Goal: Transaction & Acquisition: Purchase product/service

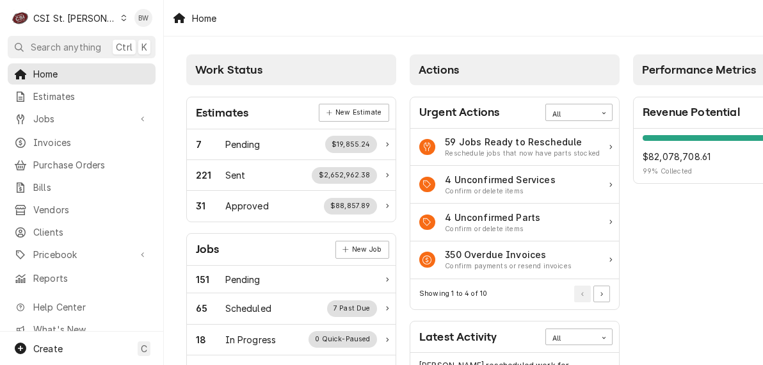
click at [87, 22] on div "CSI St. [PERSON_NAME]" at bounding box center [74, 18] width 83 height 13
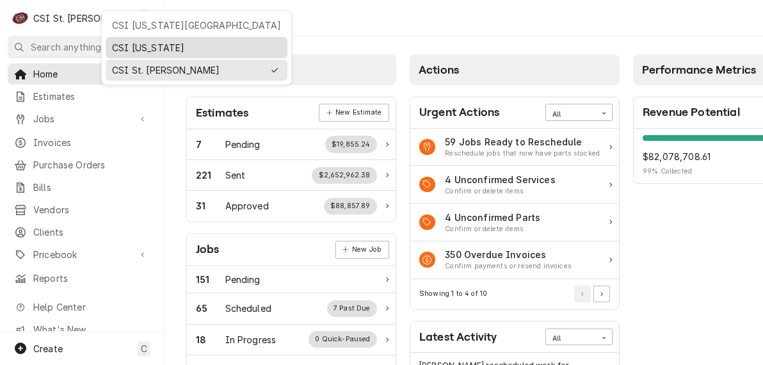
click at [117, 42] on div "CSI [US_STATE]" at bounding box center [196, 47] width 169 height 13
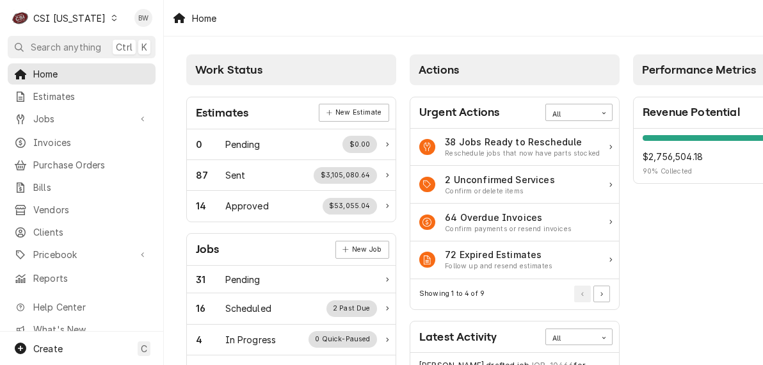
click at [111, 17] on icon "Dynamic Content Wrapper" at bounding box center [114, 18] width 6 height 6
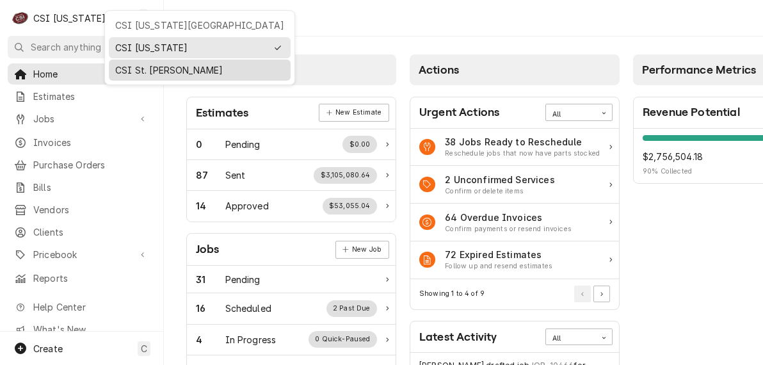
click at [122, 66] on div "CSI St. [PERSON_NAME]" at bounding box center [199, 69] width 169 height 13
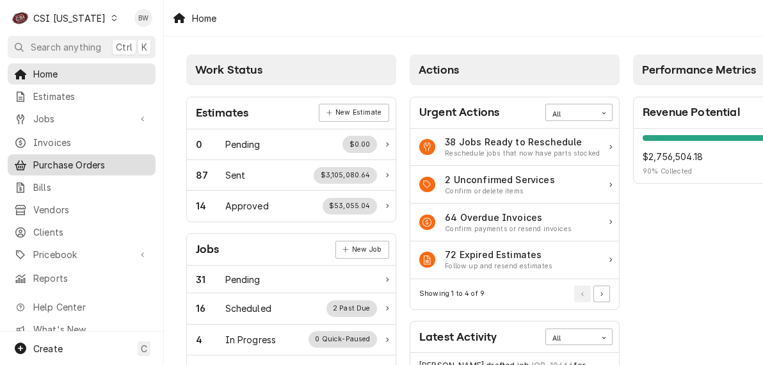
click at [60, 163] on span "Purchase Orders" at bounding box center [91, 164] width 116 height 13
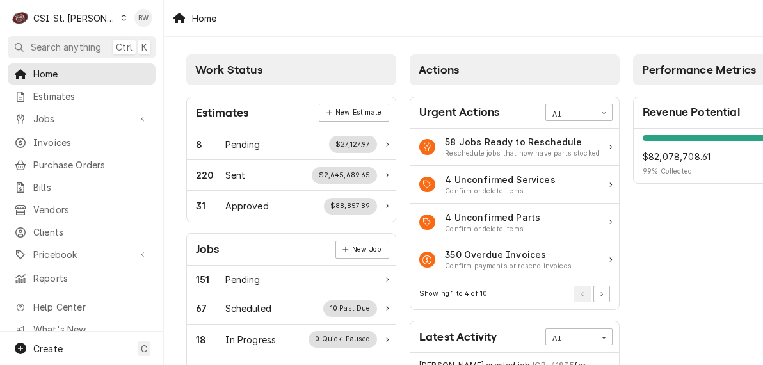
click at [78, 20] on div "CSI St. [PERSON_NAME]" at bounding box center [74, 18] width 83 height 13
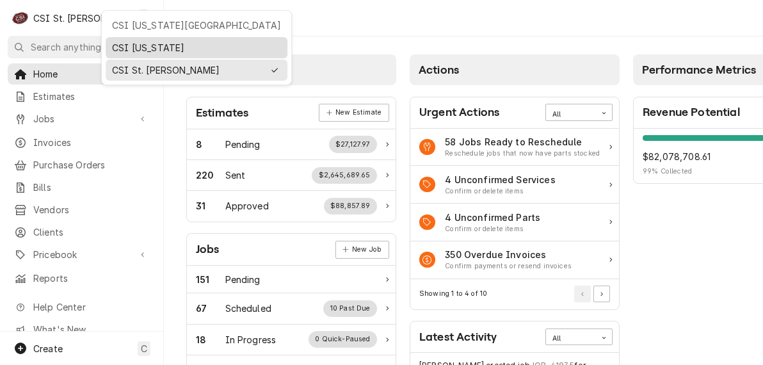
click at [122, 47] on div "CSI [US_STATE]" at bounding box center [196, 47] width 169 height 13
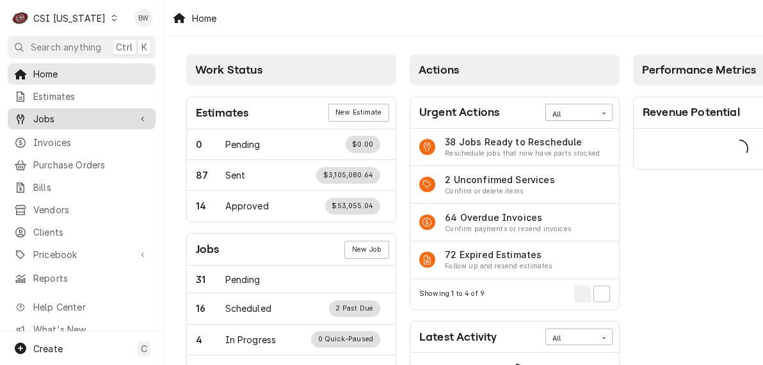
drag, startPoint x: 0, startPoint y: 0, endPoint x: 52, endPoint y: 119, distance: 130.1
click at [52, 119] on span "Jobs" at bounding box center [81, 118] width 97 height 13
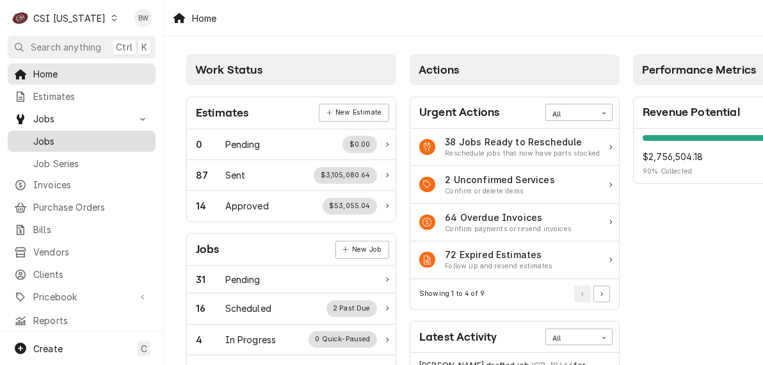
click at [69, 134] on span "Jobs" at bounding box center [91, 140] width 116 height 13
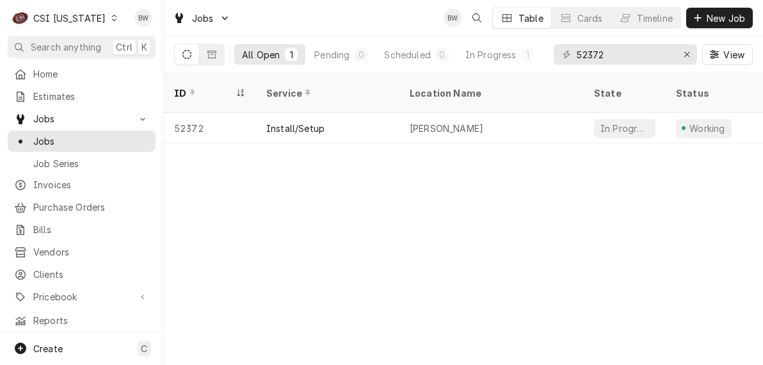
click at [92, 15] on div "CSI [US_STATE]" at bounding box center [69, 18] width 72 height 13
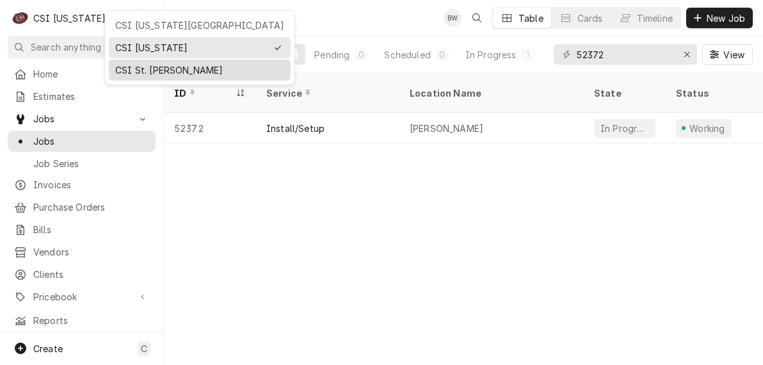
click at [140, 66] on div "CSI St. Louis" at bounding box center [199, 69] width 169 height 13
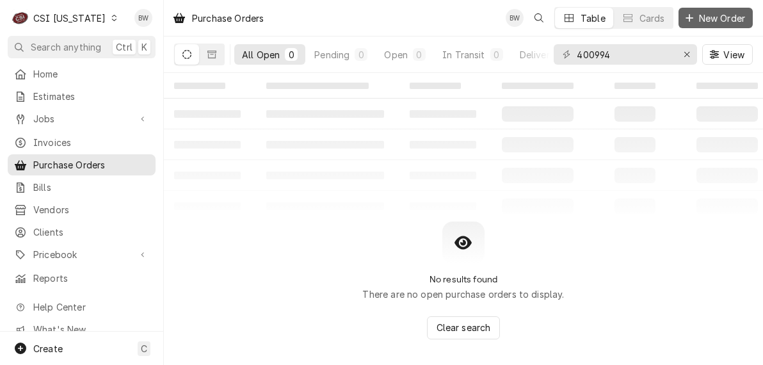
click at [698, 14] on span "New Order" at bounding box center [721, 18] width 51 height 13
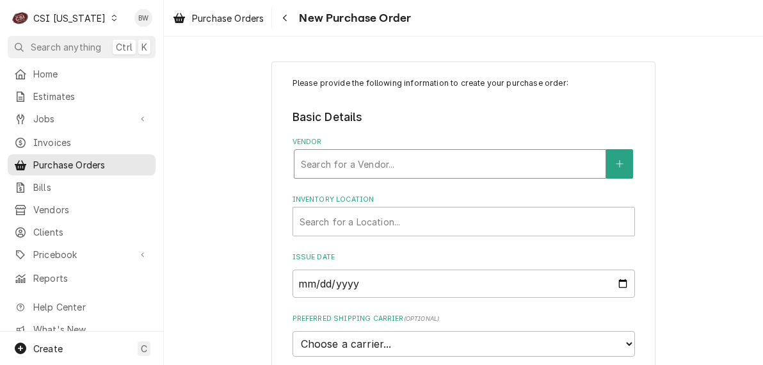
click at [325, 166] on div "Vendor" at bounding box center [450, 163] width 298 height 23
type input "united refr"
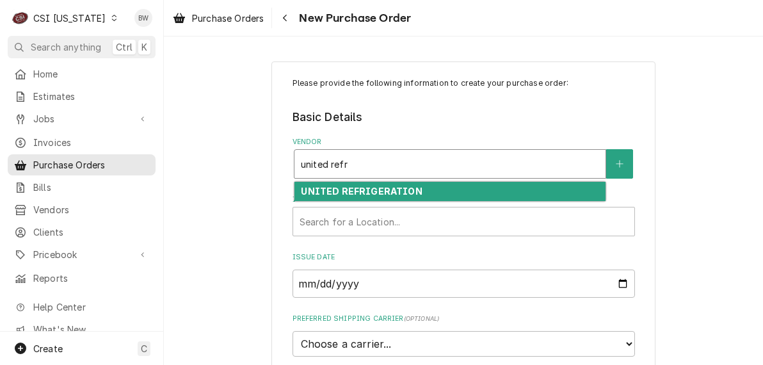
click at [339, 190] on strong "UNITED REFRIGERATION" at bounding box center [361, 191] width 121 height 11
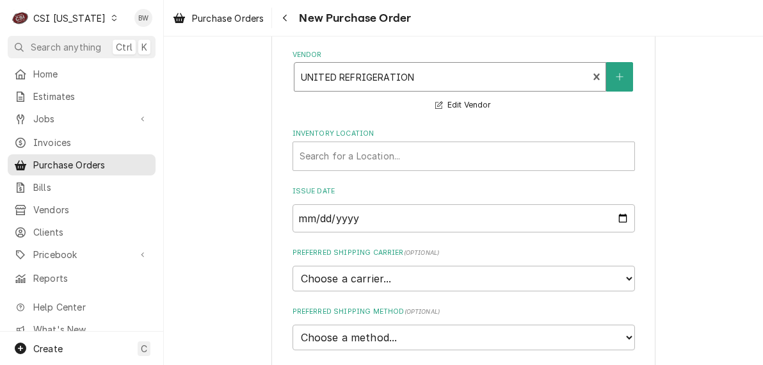
scroll to position [128, 0]
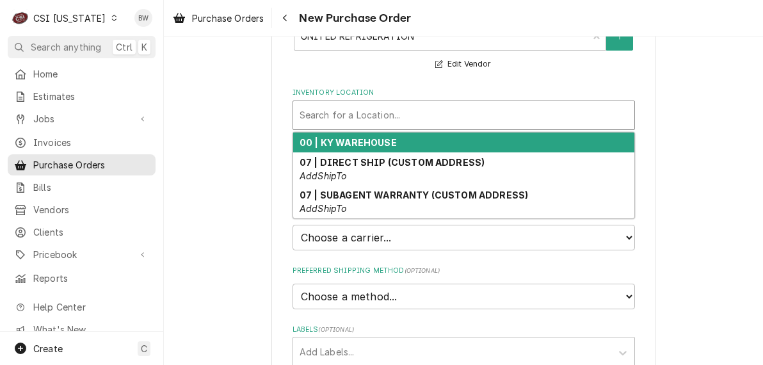
click at [344, 109] on div "Inventory Location" at bounding box center [464, 115] width 328 height 23
click at [349, 136] on div "00 | KY WAREHOUSE" at bounding box center [463, 142] width 341 height 20
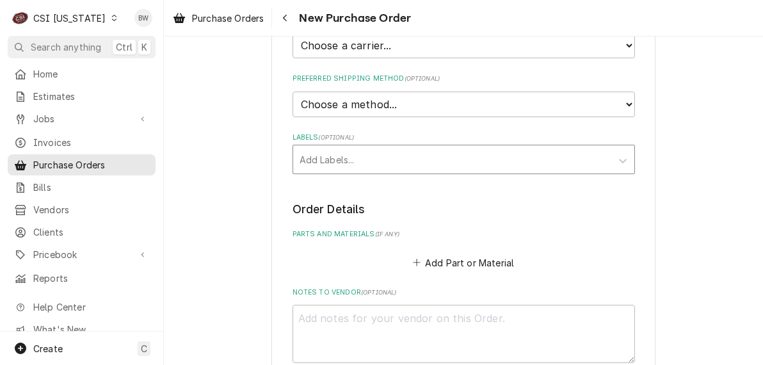
scroll to position [448, 0]
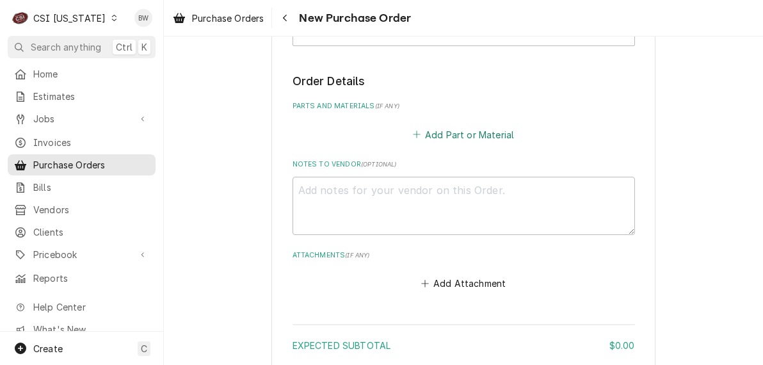
click at [437, 134] on button "Add Part or Material" at bounding box center [463, 134] width 106 height 18
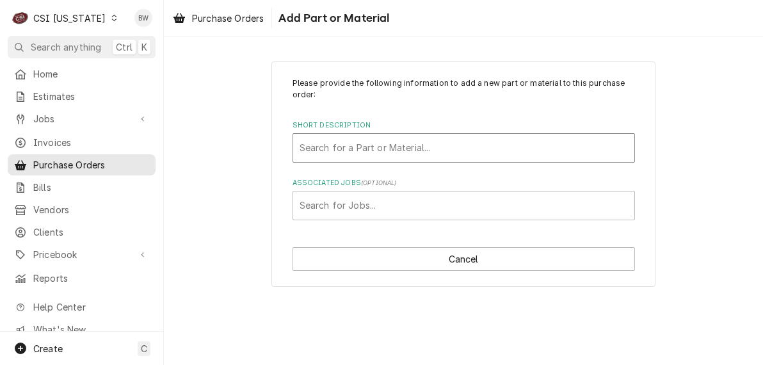
click at [330, 144] on div "Short Description" at bounding box center [464, 147] width 328 height 23
type input "project mater"
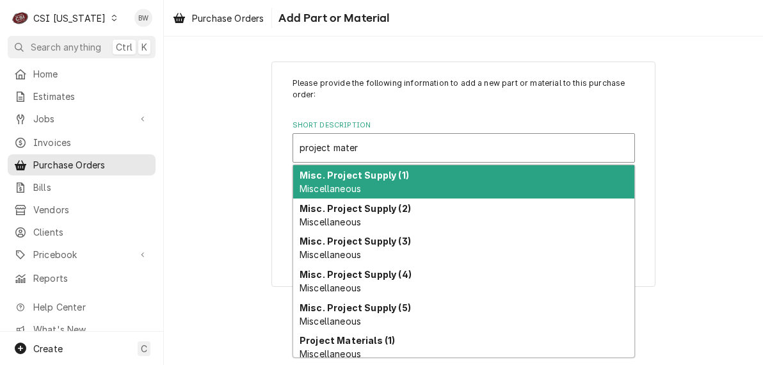
click at [351, 188] on span "Miscellaneous" at bounding box center [330, 188] width 61 height 11
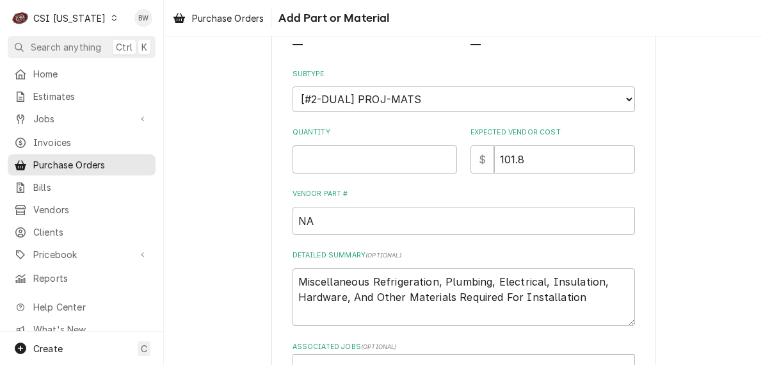
scroll to position [192, 0]
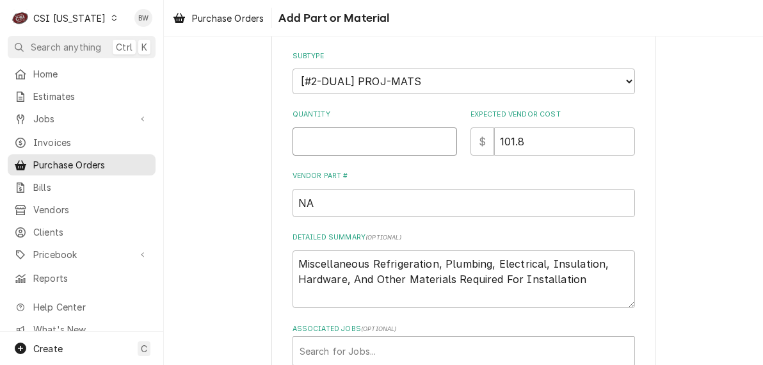
click at [323, 148] on input "Quantity" at bounding box center [375, 141] width 164 height 28
type textarea "x"
type input "1"
type textarea "x"
type input "0"
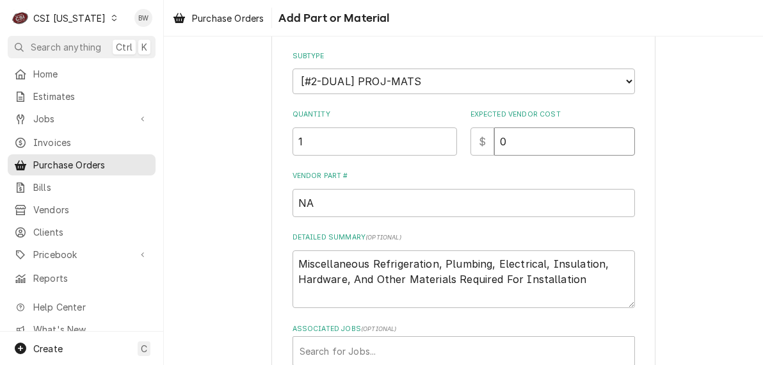
type textarea "x"
type input "00"
click at [581, 276] on textarea "Miscellaneous Refrigeration, Plumbing, Electrical, Insulation, Hardware, And Ot…" at bounding box center [464, 279] width 342 height 58
type textarea "x"
type textarea "Miscellaneous Refrigeration, Plumbing, Electrical, Insulation, Hardware, And Ot…"
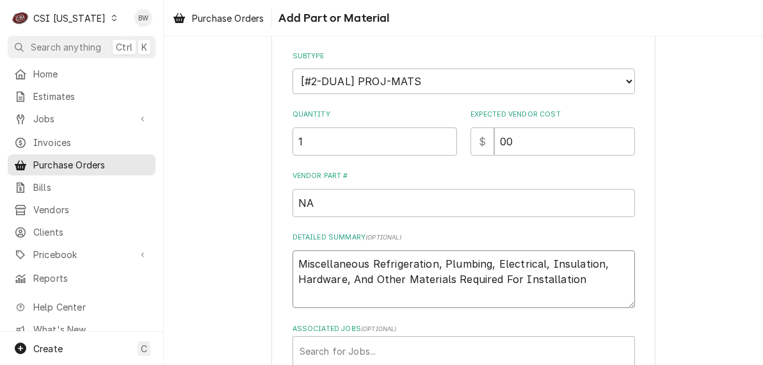
type textarea "x"
type textarea "Miscellaneous Refrigeration, Plumbing, Electrical, Insulation, Hardware, And Ot…"
type textarea "x"
type textarea "Miscellaneous Refrigeration, Plumbing, Electrical, Insulation, Hardware, And Ot…"
type textarea "x"
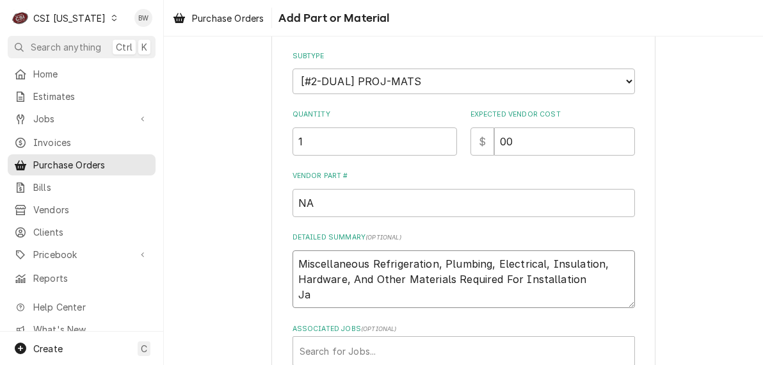
type textarea "Miscellaneous Refrigeration, Plumbing, Electrical, Insulation, Hardware, And Ot…"
type textarea "x"
type textarea "Miscellaneous Refrigeration, Plumbing, Electrical, Insulation, Hardware, And Ot…"
type textarea "x"
type textarea "Miscellaneous Refrigeration, Plumbing, Electrical, Insulation, Hardware, And Ot…"
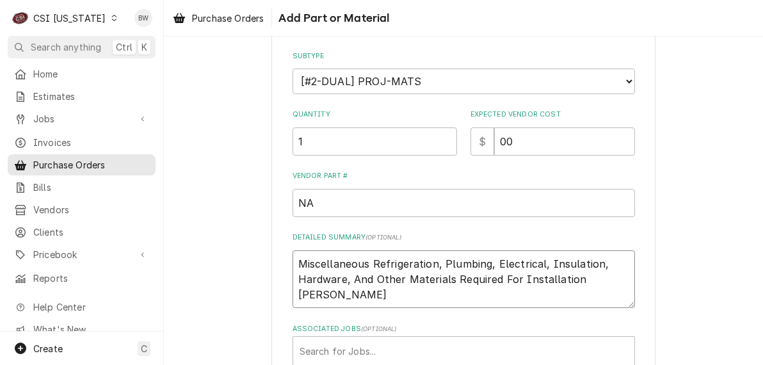
type textarea "x"
type textarea "Miscellaneous Refrigeration, Plumbing, Electrical, Insulation, Hardware, And Ot…"
type textarea "x"
type textarea "Miscellaneous Refrigeration, Plumbing, Electrical, Insulation, Hardware, And Ot…"
type textarea "x"
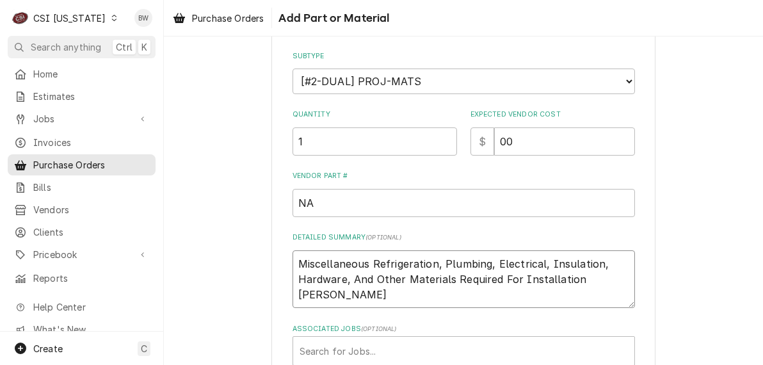
type textarea "Miscellaneous Refrigeration, Plumbing, Electrical, Insulation, Hardware, And Ot…"
type textarea "x"
type textarea "Miscellaneous Refrigeration, Plumbing, Electrical, Insulation, Hardware, And Ot…"
type textarea "x"
type textarea "Miscellaneous Refrigeration, Plumbing, Electrical, Insulation, Hardware, And Ot…"
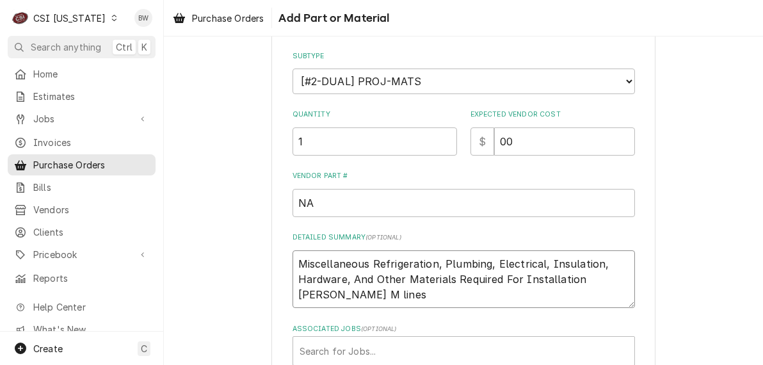
type textarea "x"
type textarea "Miscellaneous Refrigeration, Plumbing, Electrical, Insulation, Hardware, And Ot…"
type textarea "x"
type textarea "Miscellaneous Refrigeration, Plumbing, Electrical, Insulation, Hardware, And Ot…"
type textarea "x"
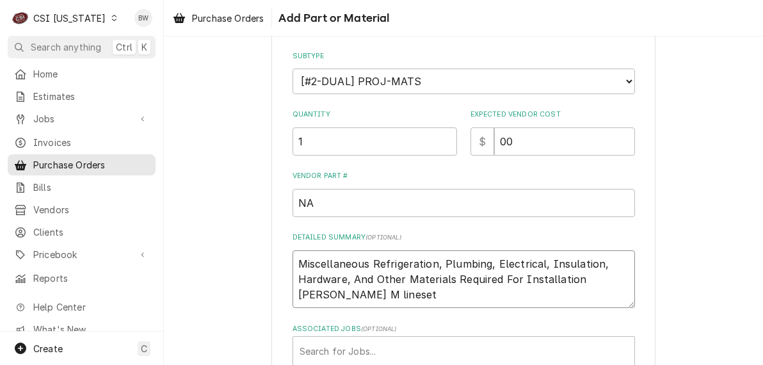
type textarea "Miscellaneous Refrigeration, Plumbing, Electrical, Insulation, Hardware, And Ot…"
type textarea "x"
type textarea "Miscellaneous Refrigeration, Plumbing, Electrical, Insulation, Hardware, And Ot…"
type textarea "x"
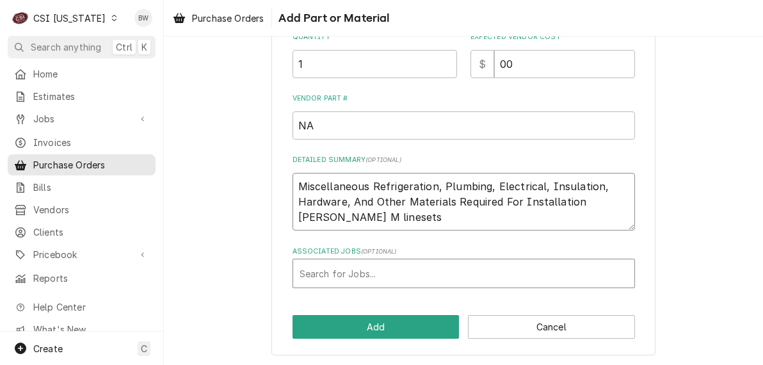
type textarea "Miscellaneous Refrigeration, Plumbing, Electrical, Insulation, Hardware, And Ot…"
click at [351, 268] on div "Associated Jobs" at bounding box center [464, 273] width 328 height 23
type input "52372"
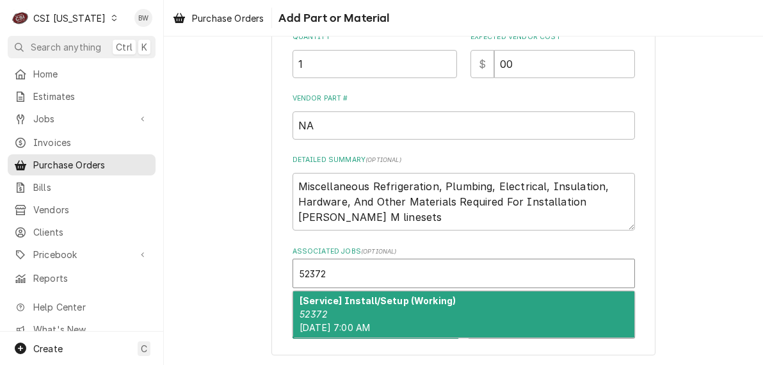
click at [346, 298] on strong "[Service] Install/Setup (Working)" at bounding box center [378, 300] width 156 height 11
type textarea "x"
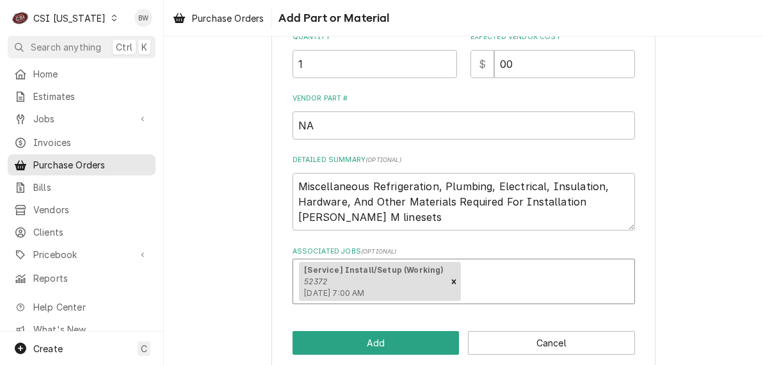
scroll to position [285, 0]
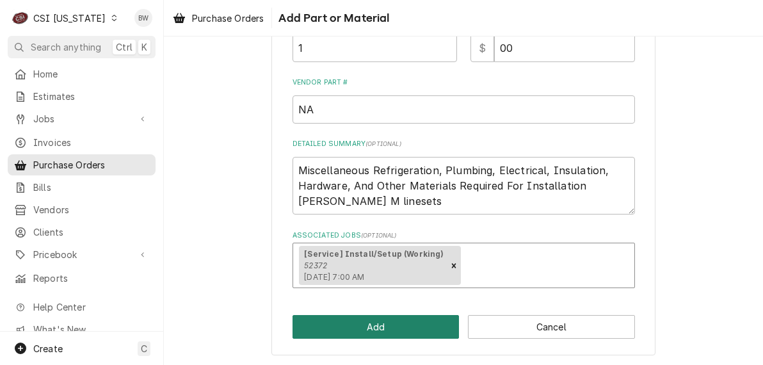
click at [348, 322] on button "Add" at bounding box center [376, 327] width 167 height 24
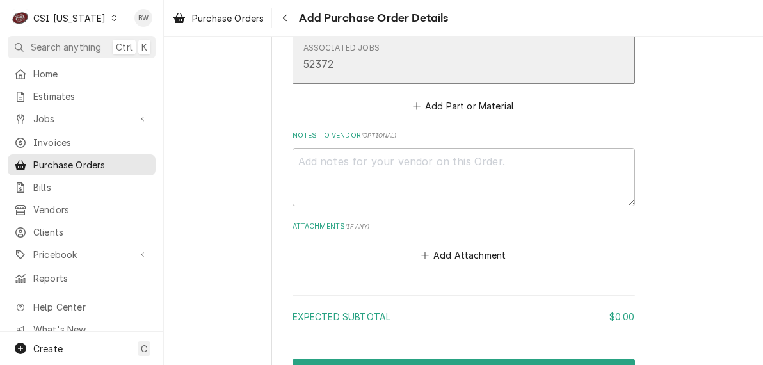
scroll to position [896, 0]
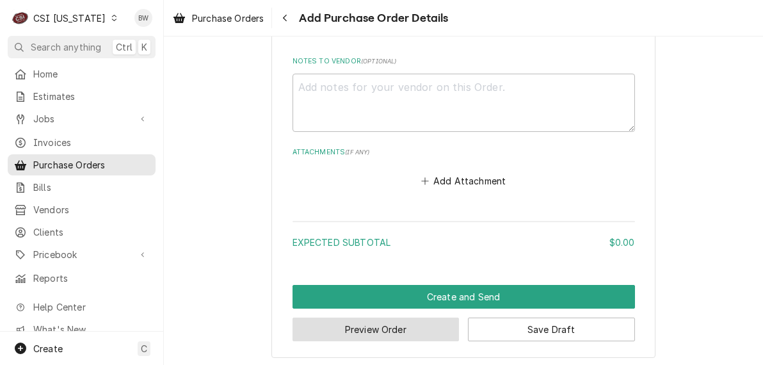
click at [342, 328] on button "Preview Order" at bounding box center [376, 329] width 167 height 24
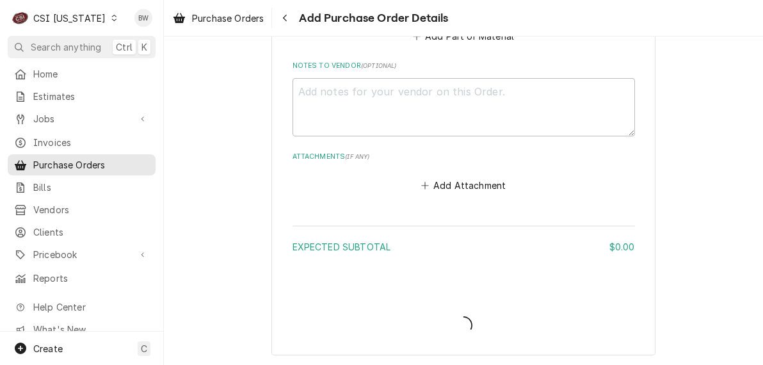
type textarea "x"
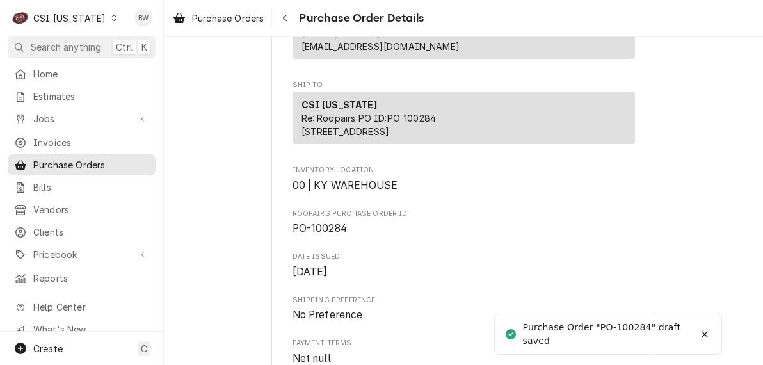
scroll to position [320, 0]
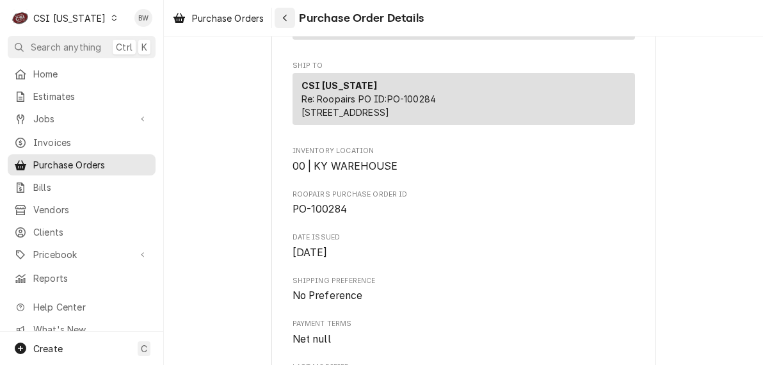
click at [285, 13] on icon "Navigate back" at bounding box center [285, 17] width 6 height 9
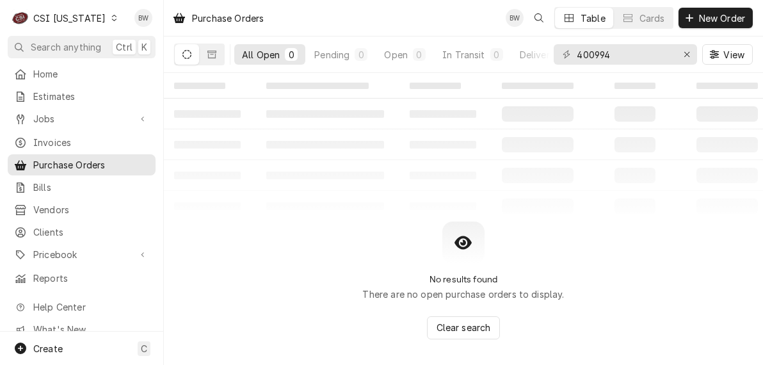
click at [76, 17] on div "CSI [US_STATE]" at bounding box center [69, 18] width 72 height 13
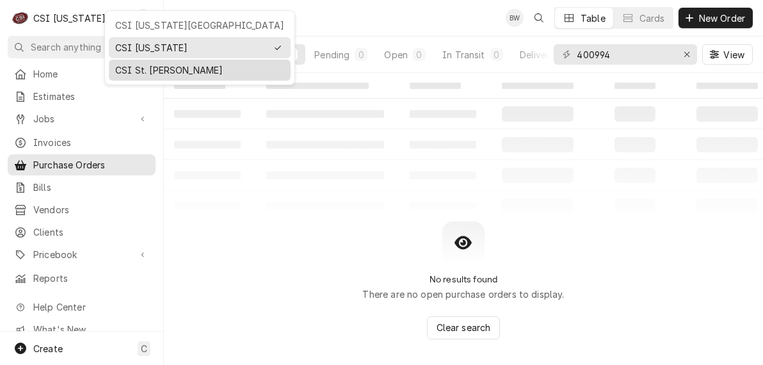
click at [135, 64] on div "CSI St. [PERSON_NAME]" at bounding box center [199, 69] width 169 height 13
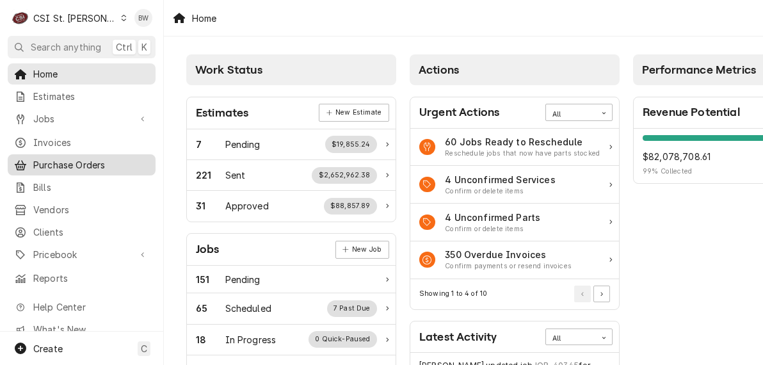
click at [62, 163] on span "Purchase Orders" at bounding box center [91, 164] width 116 height 13
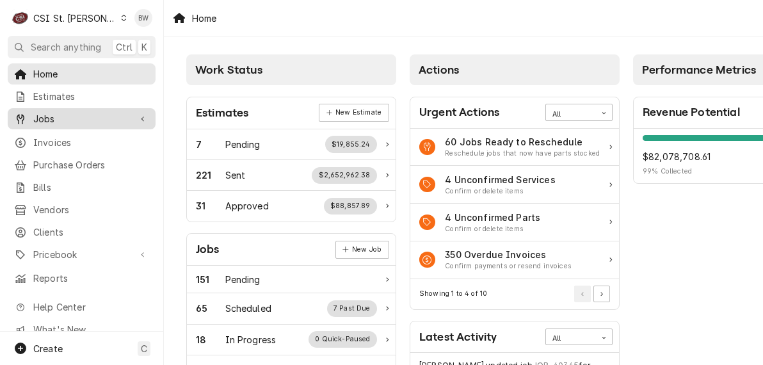
click at [51, 113] on span "Jobs" at bounding box center [81, 118] width 97 height 13
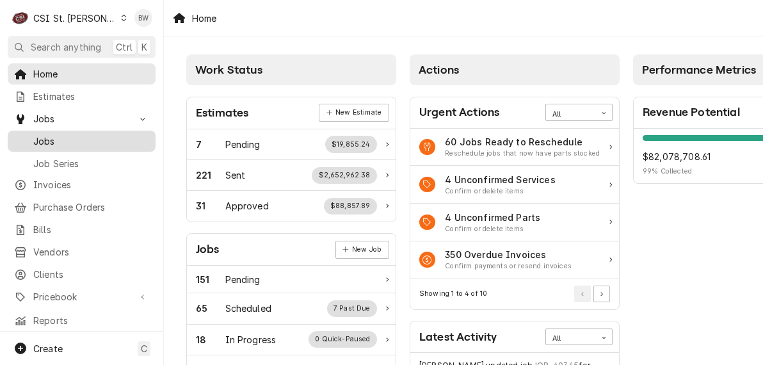
click at [58, 134] on span "Jobs" at bounding box center [91, 140] width 116 height 13
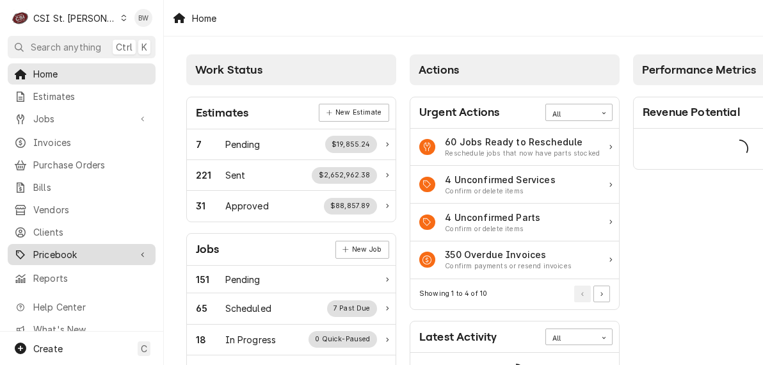
click at [80, 250] on span "Pricebook" at bounding box center [81, 254] width 97 height 13
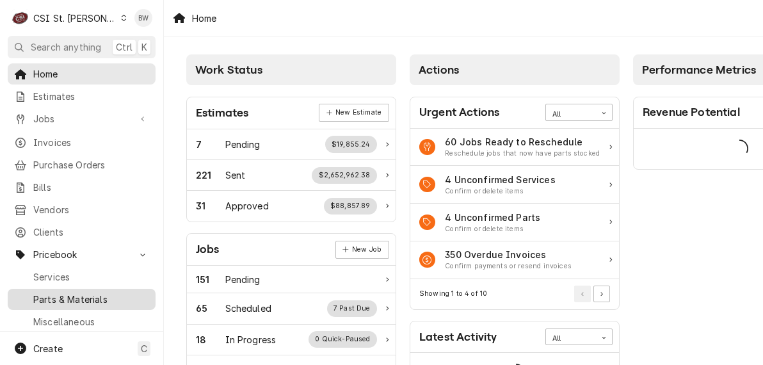
click at [75, 291] on div "Parts & Materials" at bounding box center [81, 299] width 143 height 16
